Goal: Transaction & Acquisition: Purchase product/service

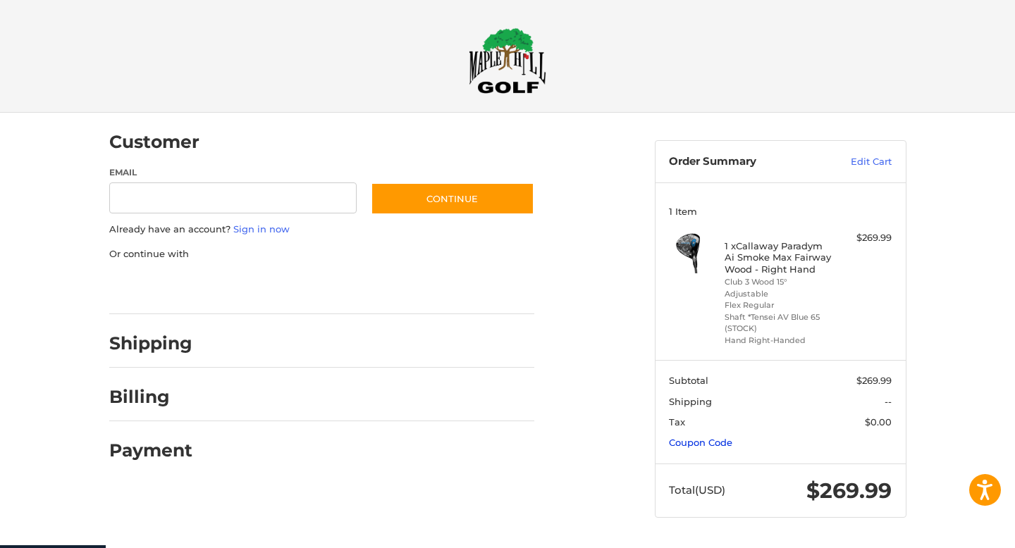
click at [709, 437] on link "Coupon Code" at bounding box center [700, 442] width 63 height 11
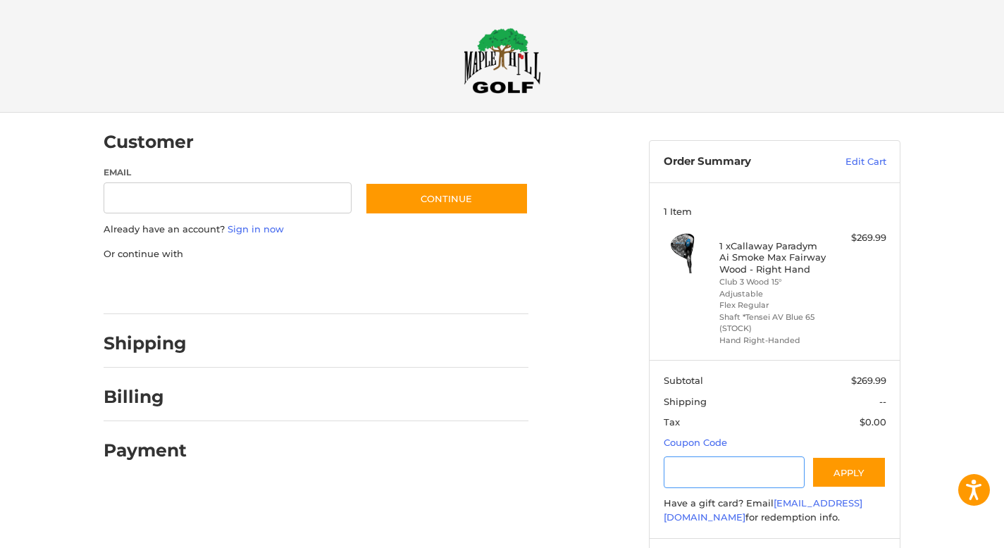
click at [734, 462] on input "Gift Certificate or Coupon Code" at bounding box center [735, 473] width 142 height 32
type input "**********"
click at [867, 460] on button "Apply" at bounding box center [849, 473] width 75 height 32
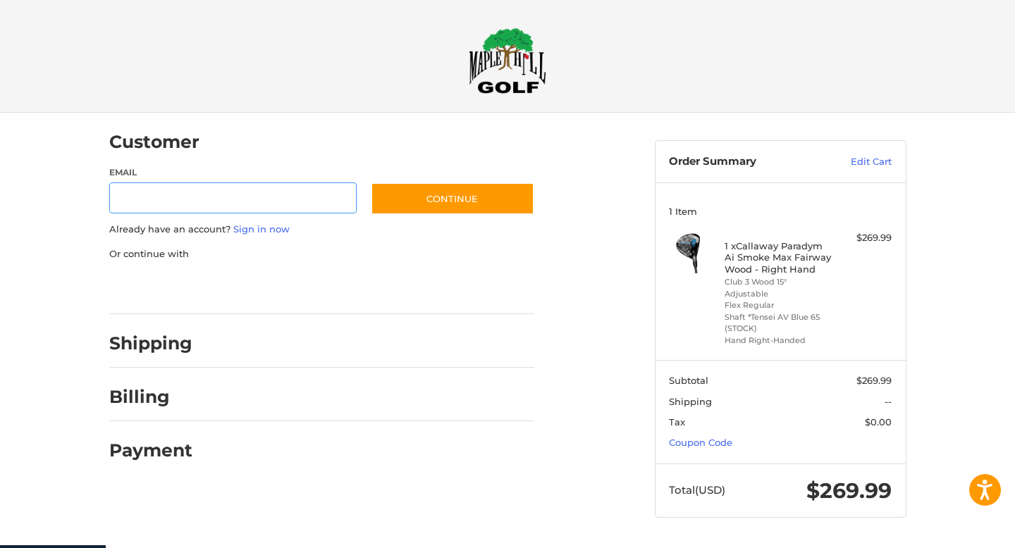
click at [710, 437] on link "Coupon Code" at bounding box center [700, 442] width 63 height 11
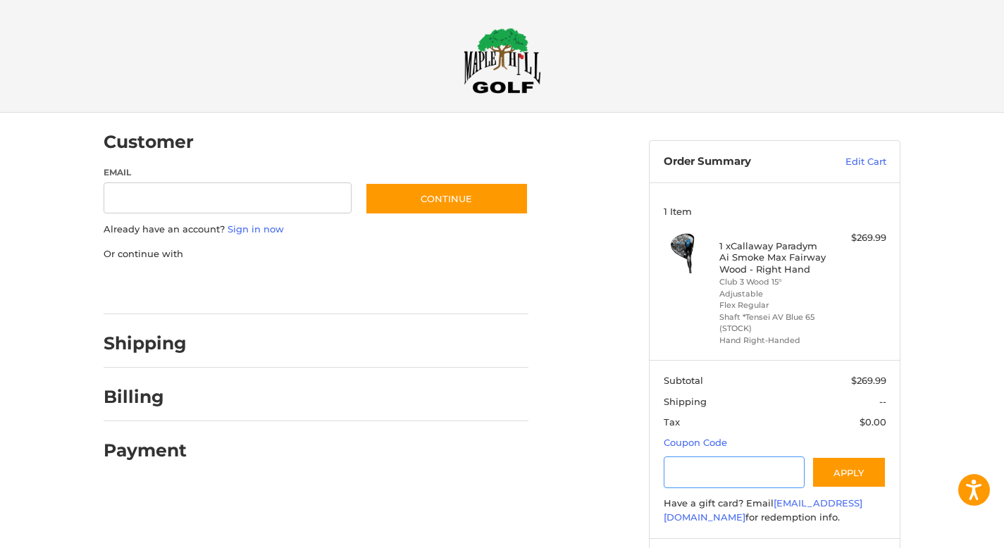
drag, startPoint x: 719, startPoint y: 462, endPoint x: 710, endPoint y: 459, distance: 9.6
click at [719, 462] on input "Gift Certificate or Coupon Code" at bounding box center [735, 473] width 142 height 32
type input "*********"
click at [901, 472] on aside "Order Summary Edit Cart 1 Item 1 x Callaway Paradym Ai Smoke Max Fairway Wood -…" at bounding box center [774, 359] width 273 height 493
click at [865, 463] on button "Apply" at bounding box center [849, 473] width 75 height 32
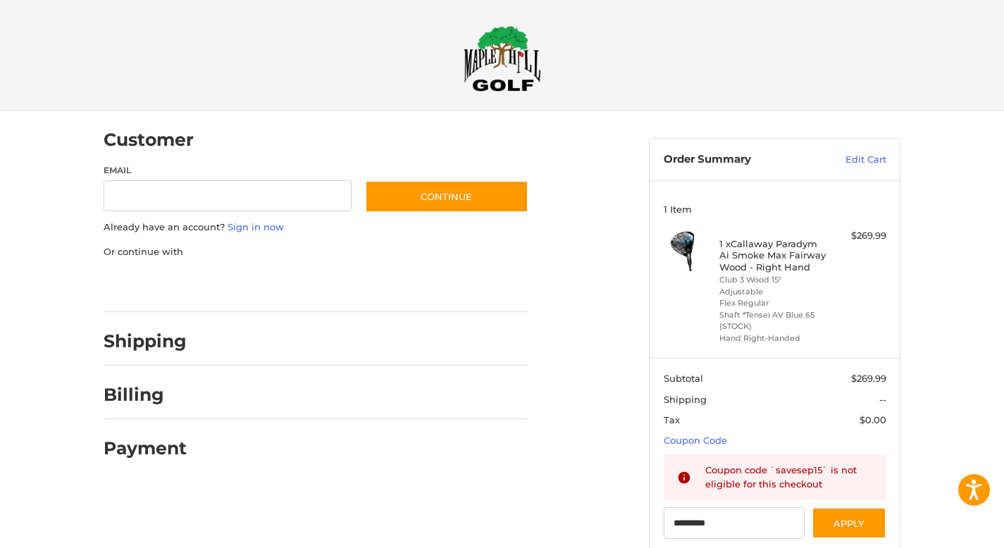
scroll to position [3, 0]
click at [684, 470] on icon at bounding box center [684, 477] width 14 height 14
drag, startPoint x: 838, startPoint y: 471, endPoint x: 799, endPoint y: 446, distance: 46.3
click at [838, 471] on div "Coupon code `savesep15` is not eligible for this checkout" at bounding box center [789, 476] width 168 height 27
